Goal: Task Accomplishment & Management: Manage account settings

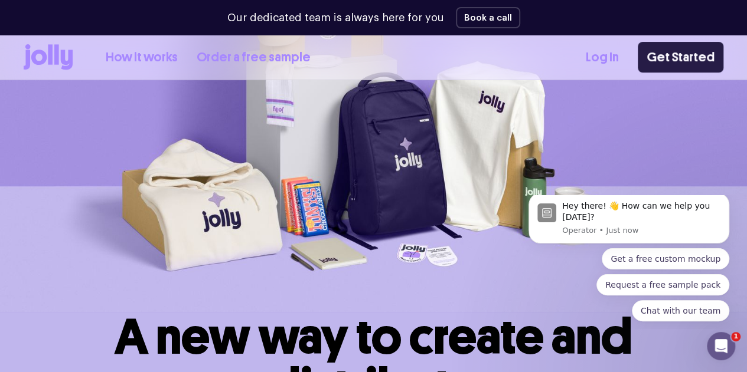
scroll to position [132, 0]
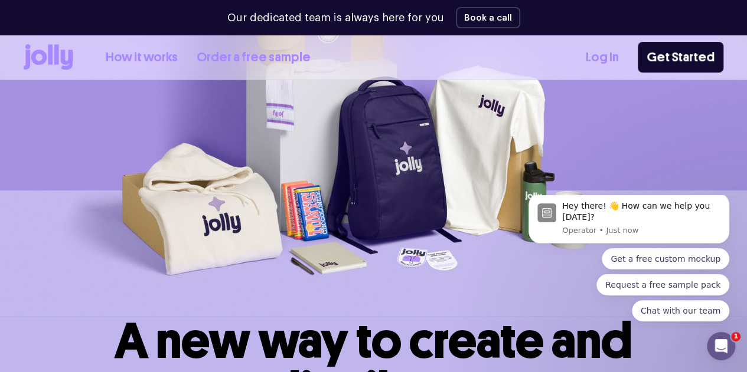
click at [671, 114] on img at bounding box center [373, 140] width 747 height 354
click at [593, 54] on link "Log In" at bounding box center [602, 57] width 33 height 19
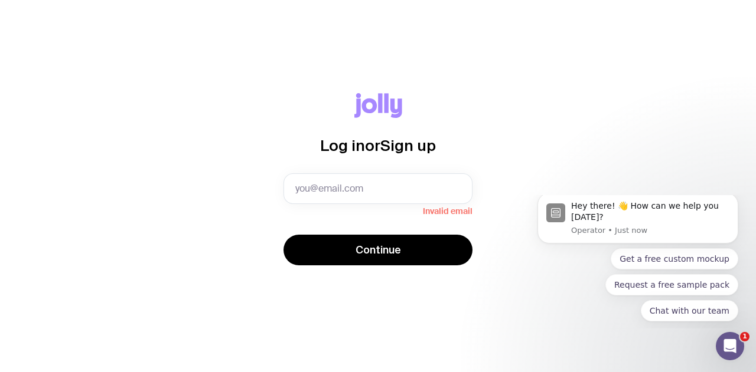
click at [704, 46] on div "Log in or Sign up Invalid email Continue" at bounding box center [378, 186] width 756 height 372
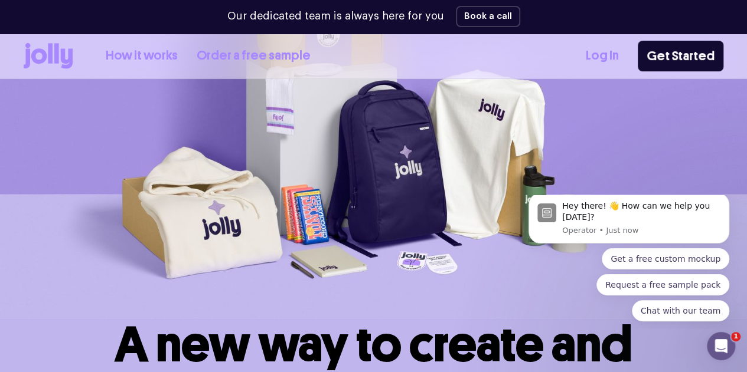
scroll to position [132, 0]
